Goal: Task Accomplishment & Management: Manage account settings

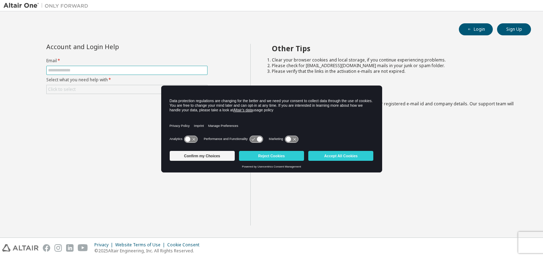
click at [157, 73] on span at bounding box center [126, 70] width 161 height 9
click at [268, 156] on button "Reject Cookies" at bounding box center [271, 156] width 65 height 10
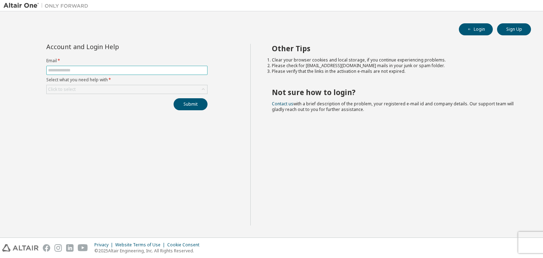
click at [145, 70] on input "text" at bounding box center [127, 71] width 158 height 6
type input "**********"
click at [113, 94] on div "**********" at bounding box center [127, 77] width 170 height 66
click at [114, 91] on div "Click to select" at bounding box center [127, 89] width 161 height 8
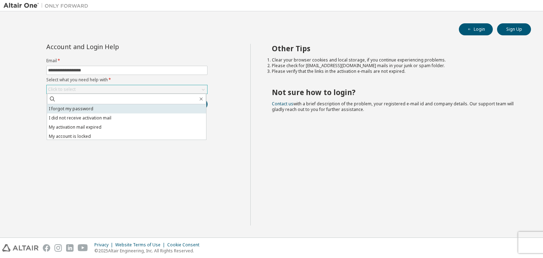
click at [103, 107] on li "I forgot my password" at bounding box center [126, 108] width 159 height 9
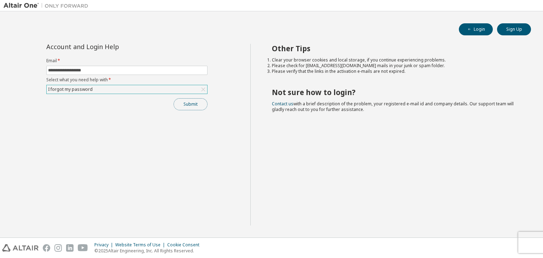
click at [187, 104] on button "Submit" at bounding box center [191, 104] width 34 height 12
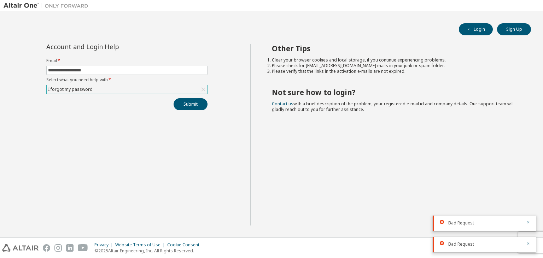
click at [529, 222] on icon "button" at bounding box center [528, 222] width 4 height 4
click at [530, 244] on icon "button" at bounding box center [528, 244] width 4 height 4
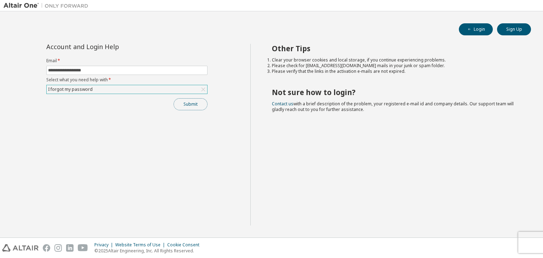
click at [199, 105] on button "Submit" at bounding box center [191, 104] width 34 height 12
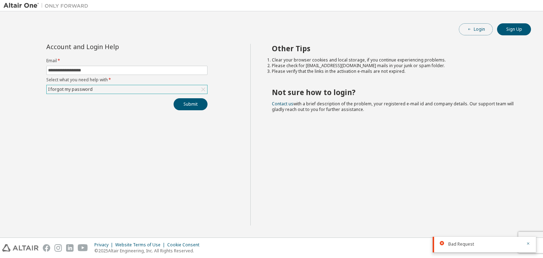
click at [470, 27] on icon "button" at bounding box center [470, 29] width 4 height 4
